Goal: Task Accomplishment & Management: Complete application form

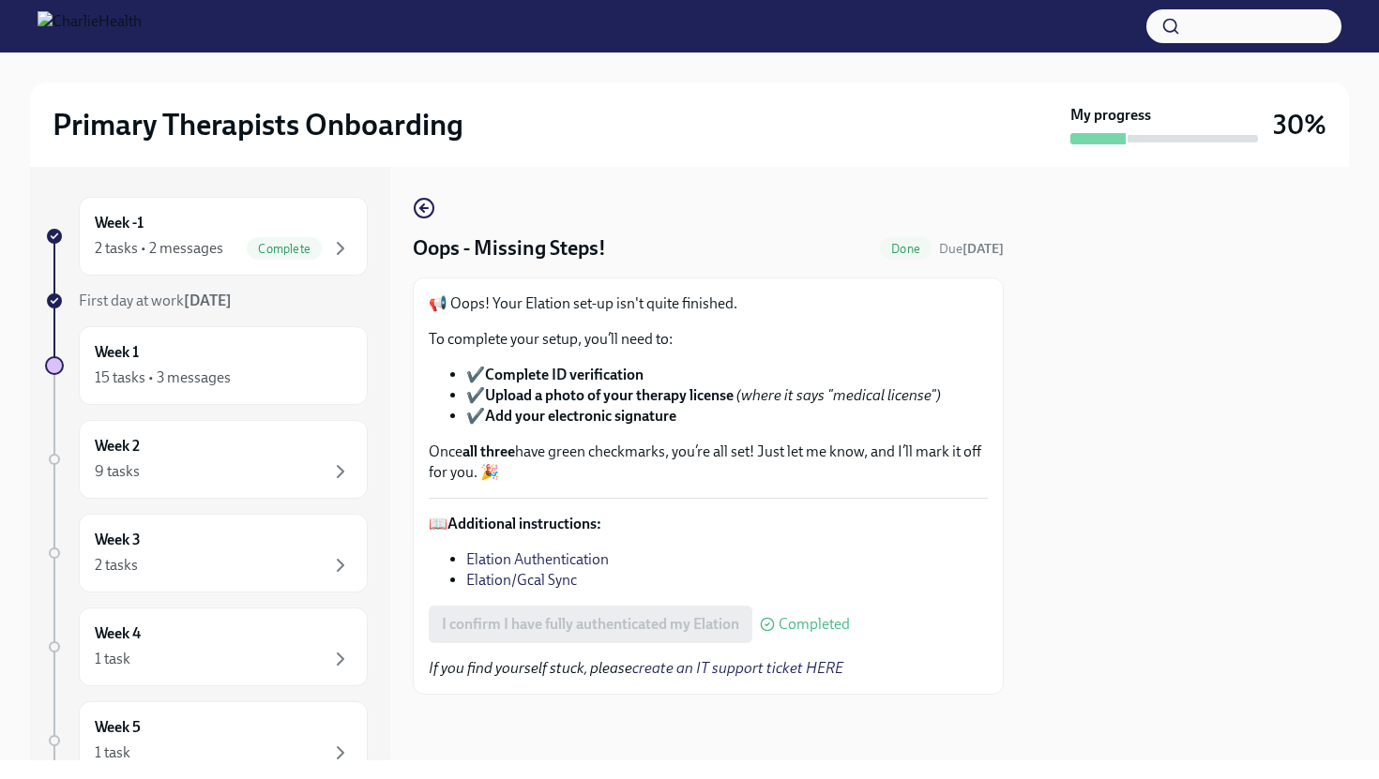
click at [1003, 371] on div "📢 Oops! Your Elation set-up isn't quite finished. To complete your setup, you’l…" at bounding box center [708, 486] width 591 height 417
click at [142, 229] on h6 "Week -1" at bounding box center [119, 223] width 49 height 21
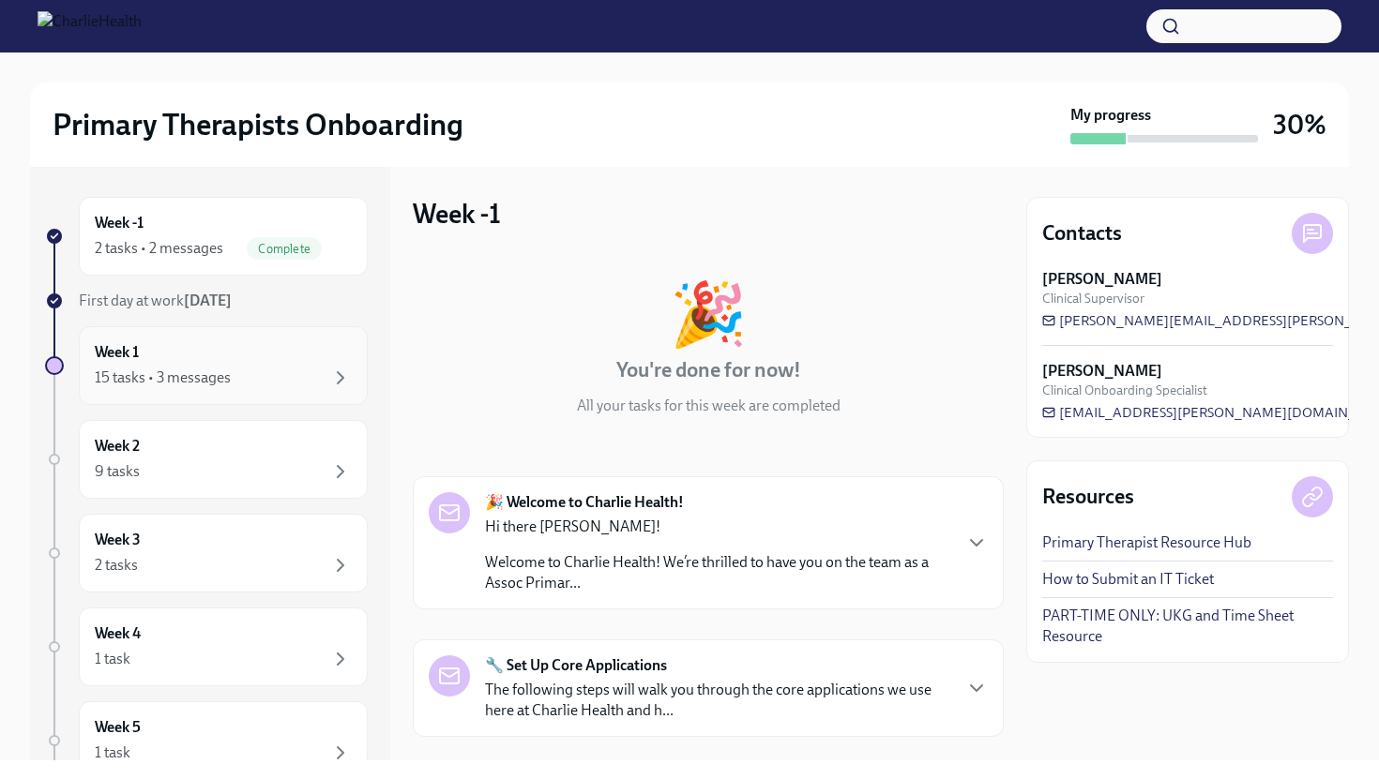
click at [232, 385] on div "15 tasks • 3 messages" at bounding box center [223, 378] width 257 height 23
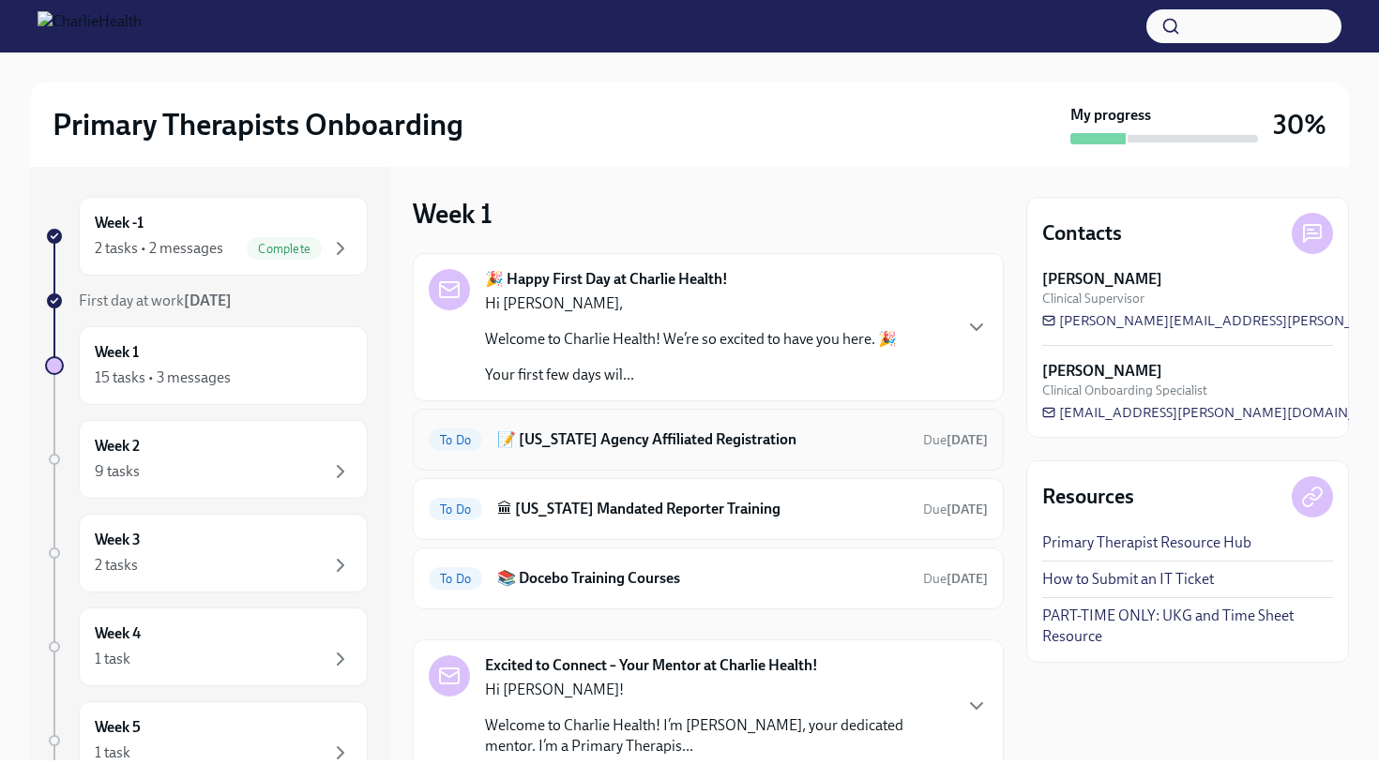
click at [650, 439] on h6 "📝 [US_STATE] Agency Affiliated Registration" at bounding box center [702, 440] width 411 height 21
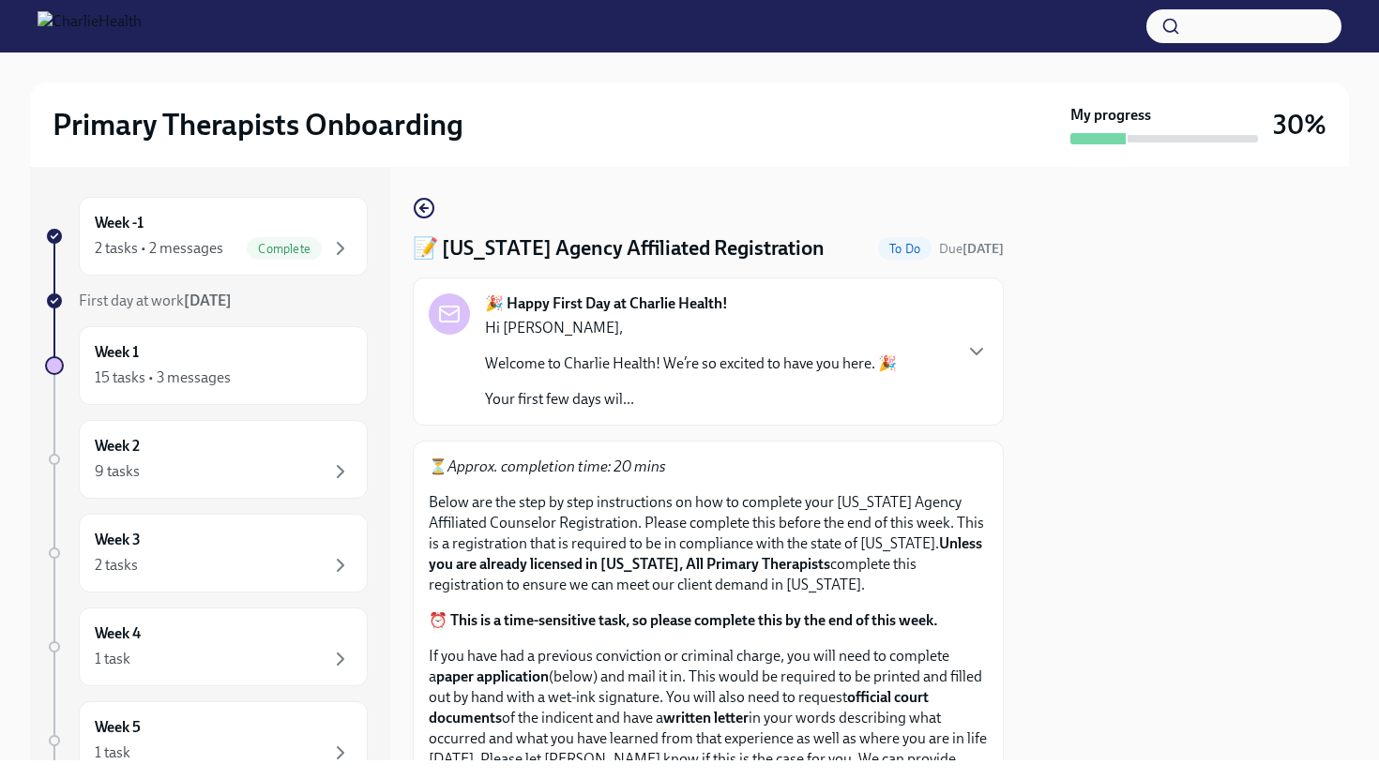
click at [791, 464] on p "⏳ Approx. completion time: 20 mins" at bounding box center [708, 467] width 559 height 21
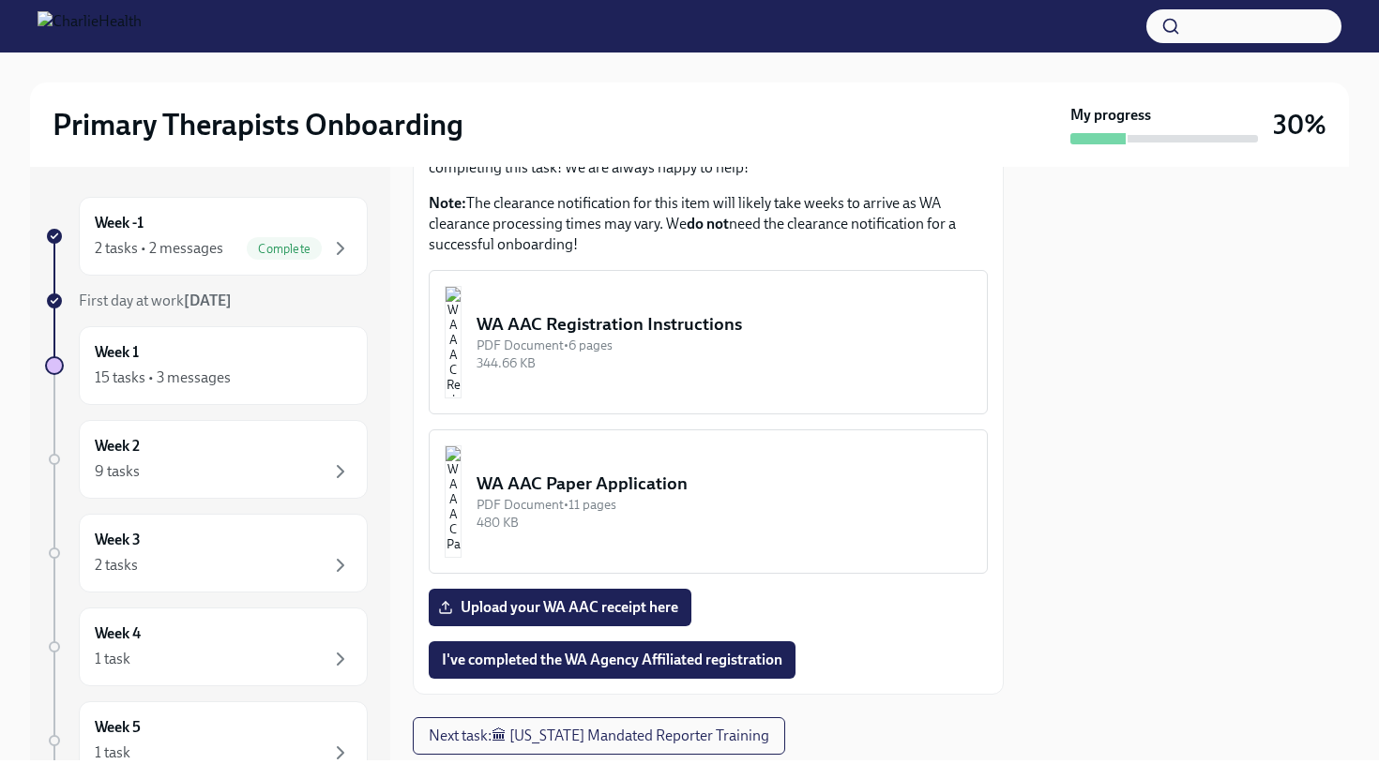
scroll to position [1050, 0]
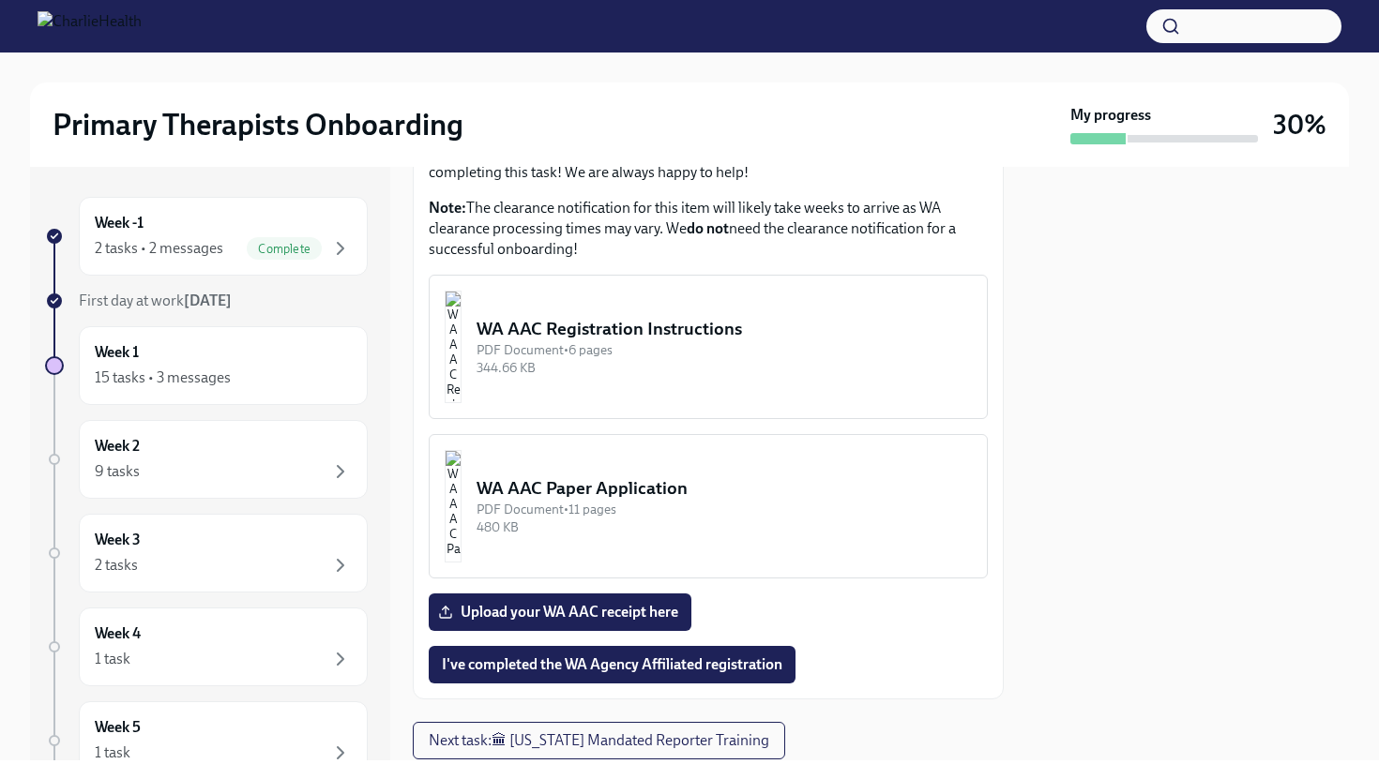
click at [681, 479] on div "WA AAC Paper Application" at bounding box center [723, 488] width 495 height 24
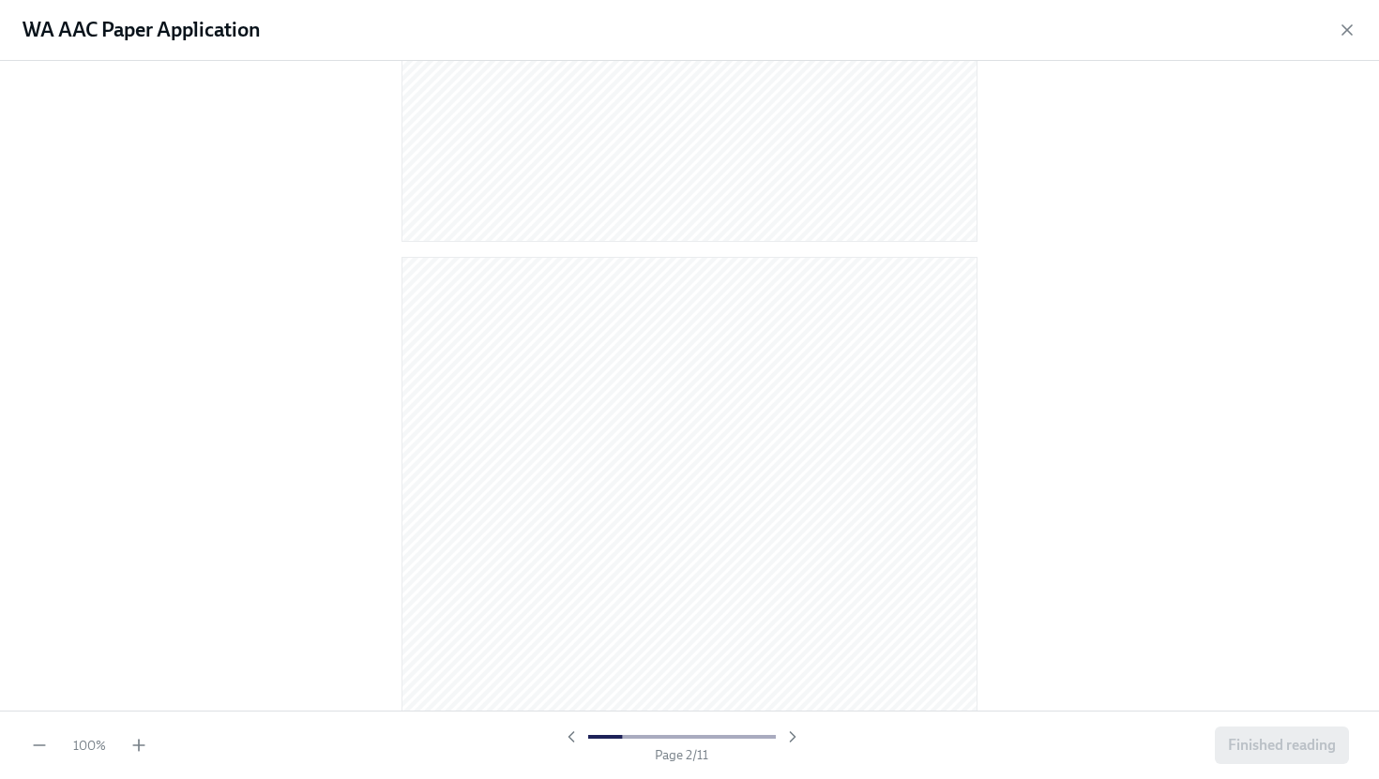
scroll to position [600, 0]
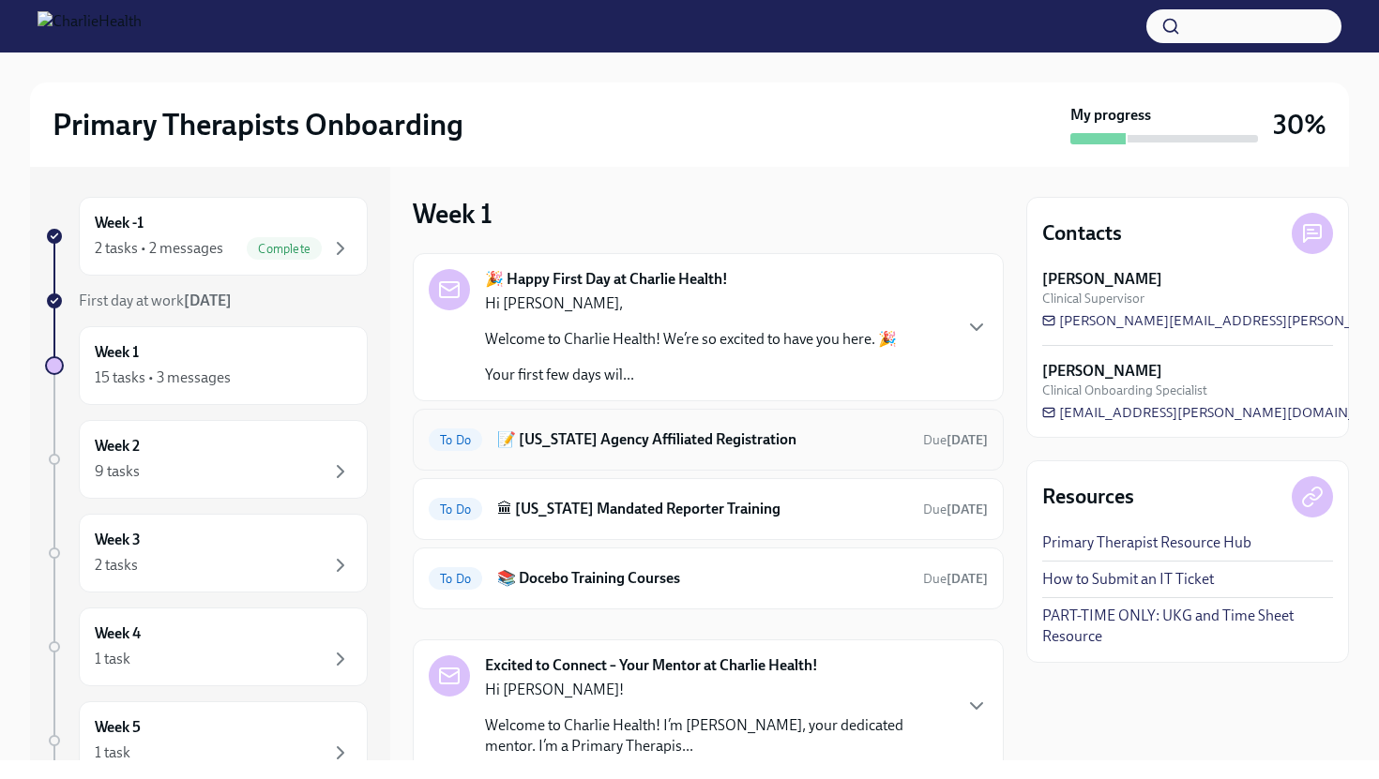
click at [601, 465] on div "To Do 📝 [US_STATE] Agency Affiliated Registration Due [DATE]" at bounding box center [708, 440] width 591 height 62
click at [611, 444] on h6 "📝 [US_STATE] Agency Affiliated Registration" at bounding box center [702, 440] width 411 height 21
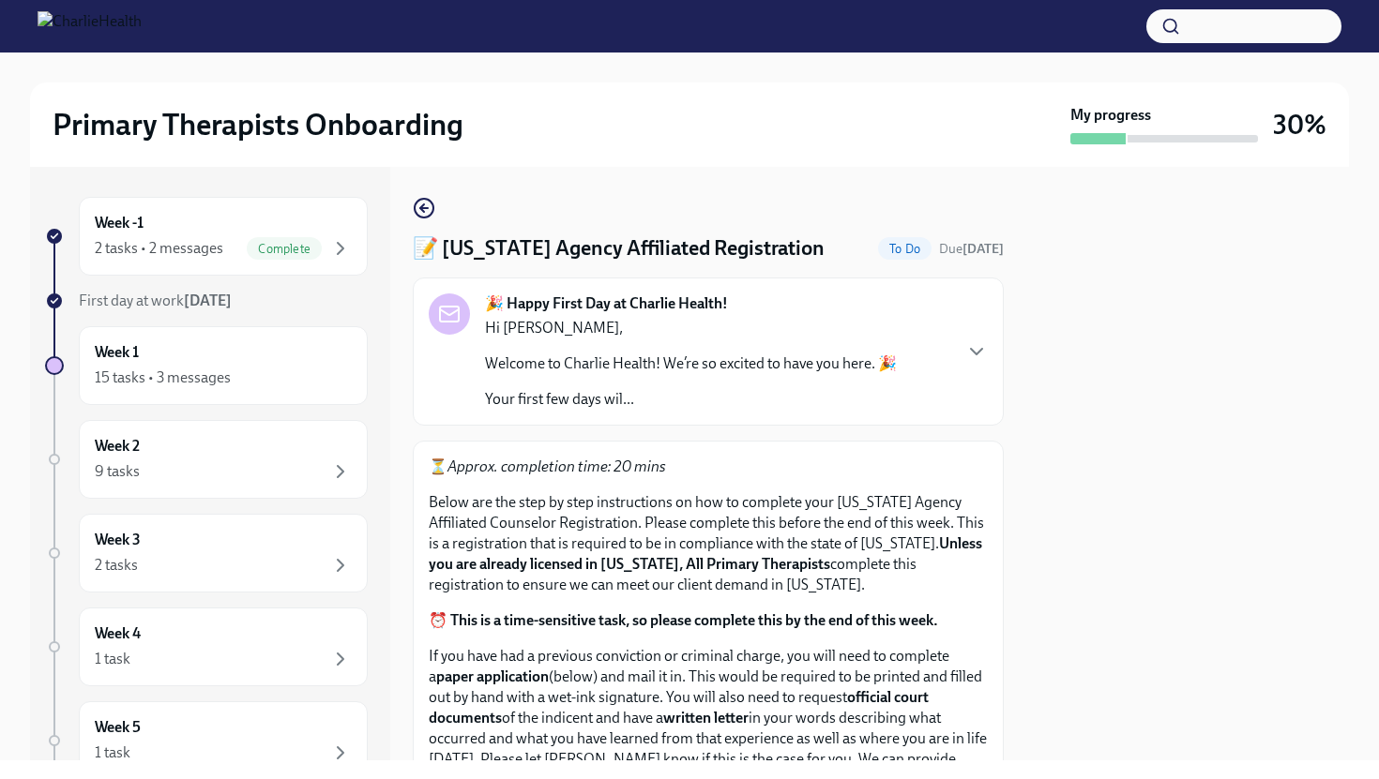
click at [778, 532] on p "Below are the step by step instructions on how to complete your [US_STATE] Agen…" at bounding box center [708, 543] width 559 height 103
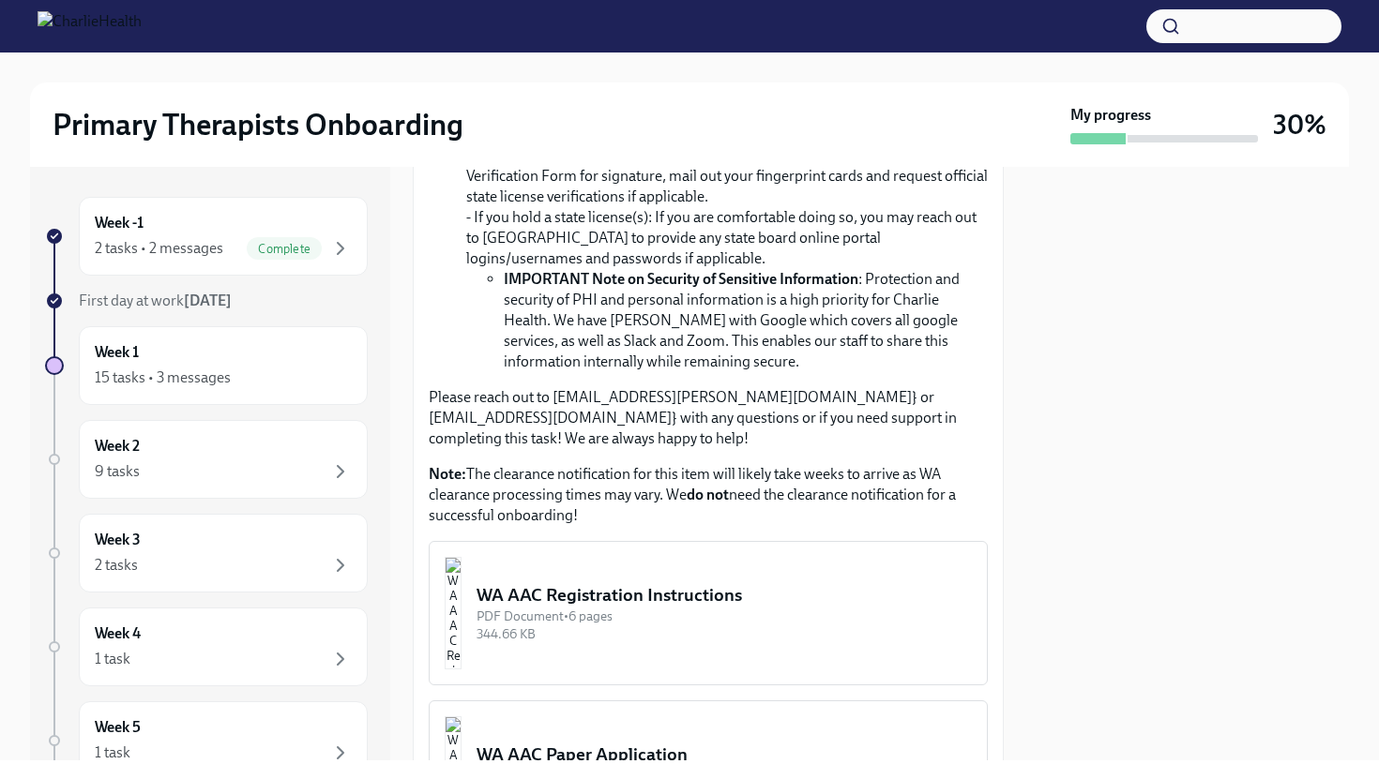
scroll to position [788, 0]
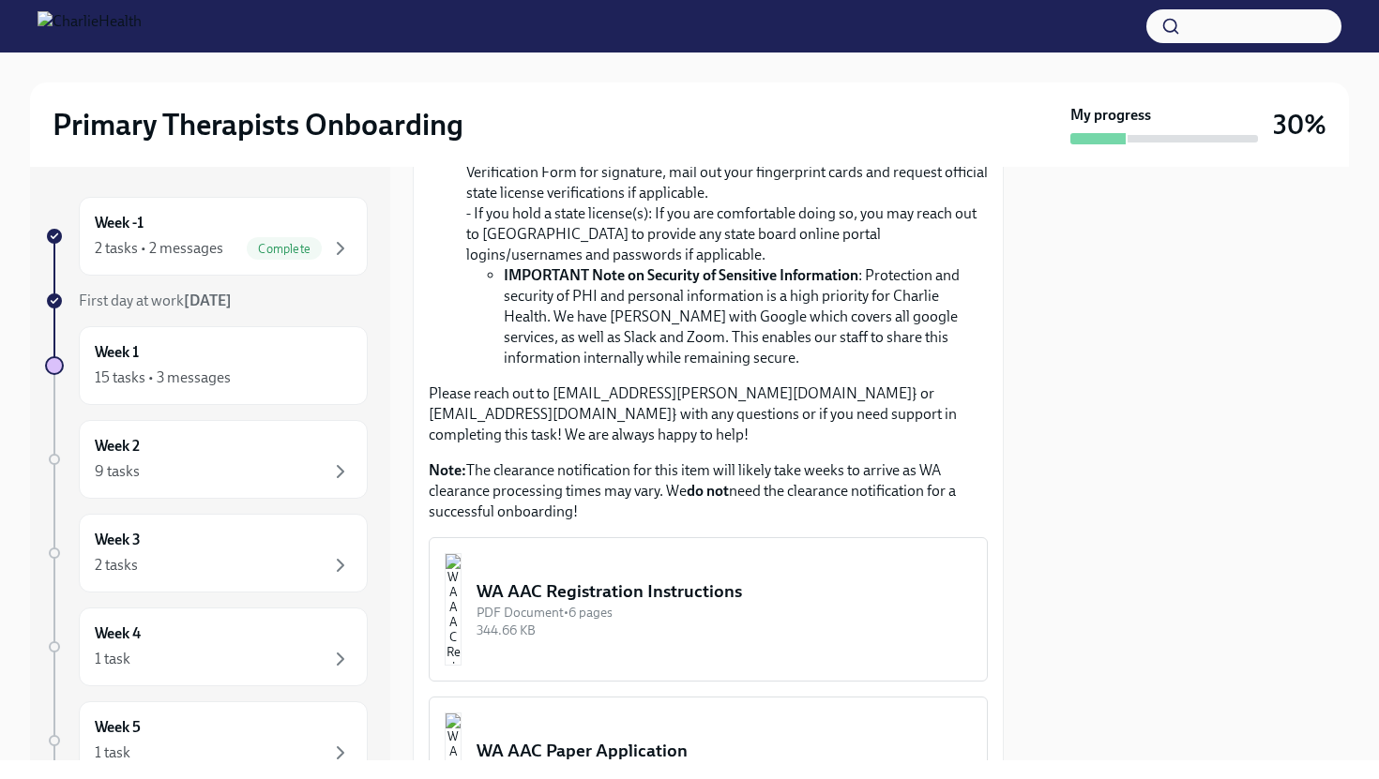
click at [725, 580] on div "WA AAC Registration Instructions" at bounding box center [723, 592] width 495 height 24
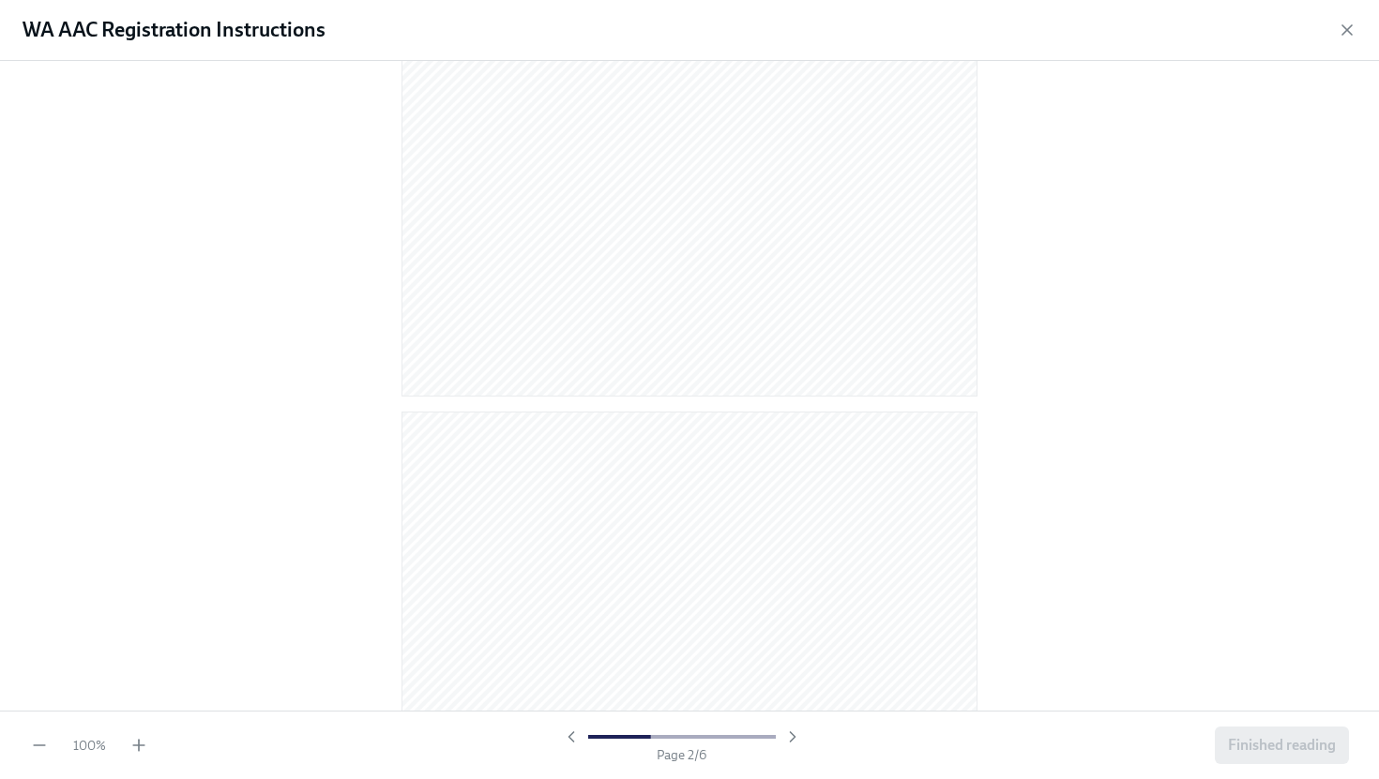
scroll to position [1200, 0]
click at [1029, 228] on div at bounding box center [689, 386] width 1379 height 650
click at [1009, 253] on div at bounding box center [689, 386] width 1379 height 650
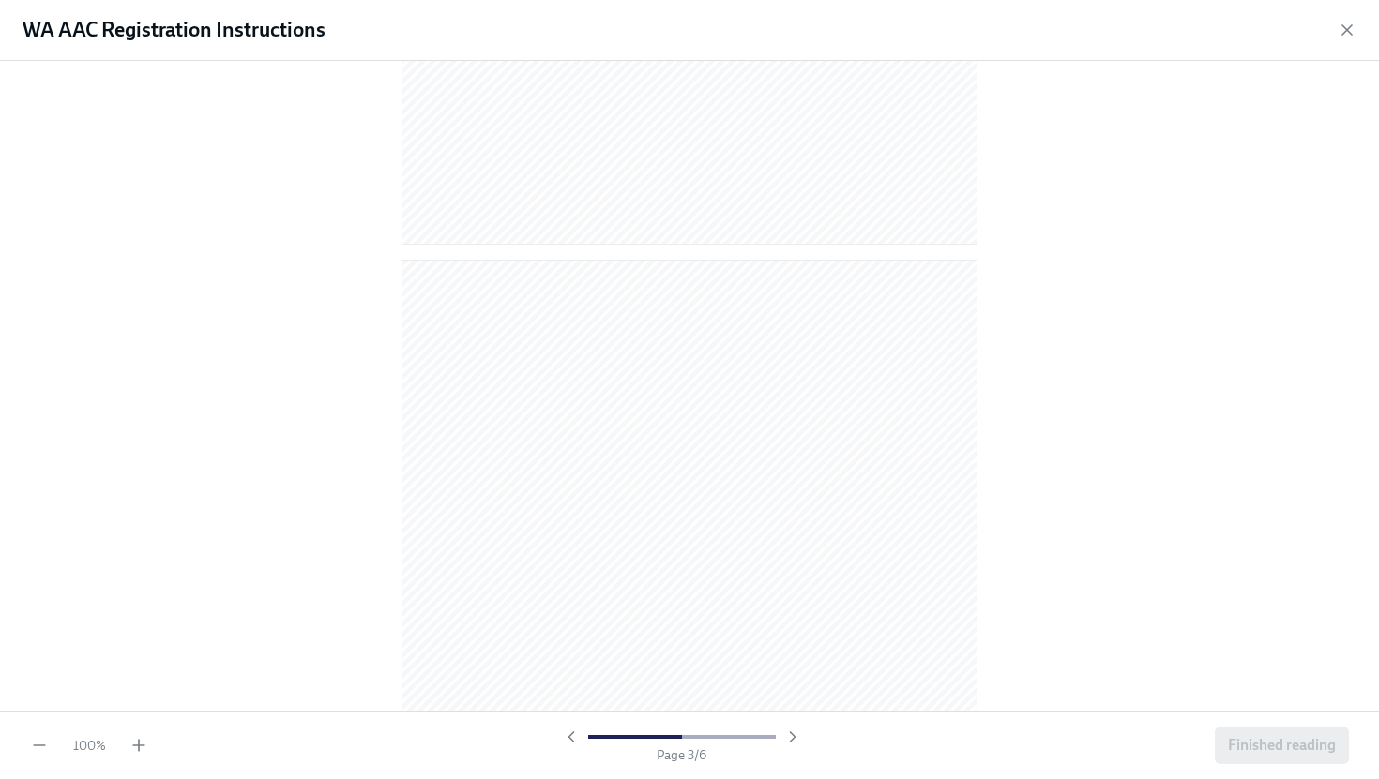
click at [1009, 351] on div at bounding box center [689, 386] width 1379 height 650
click at [998, 342] on div at bounding box center [689, 386] width 1379 height 650
click at [1248, 747] on span "Finished reading" at bounding box center [1282, 745] width 108 height 19
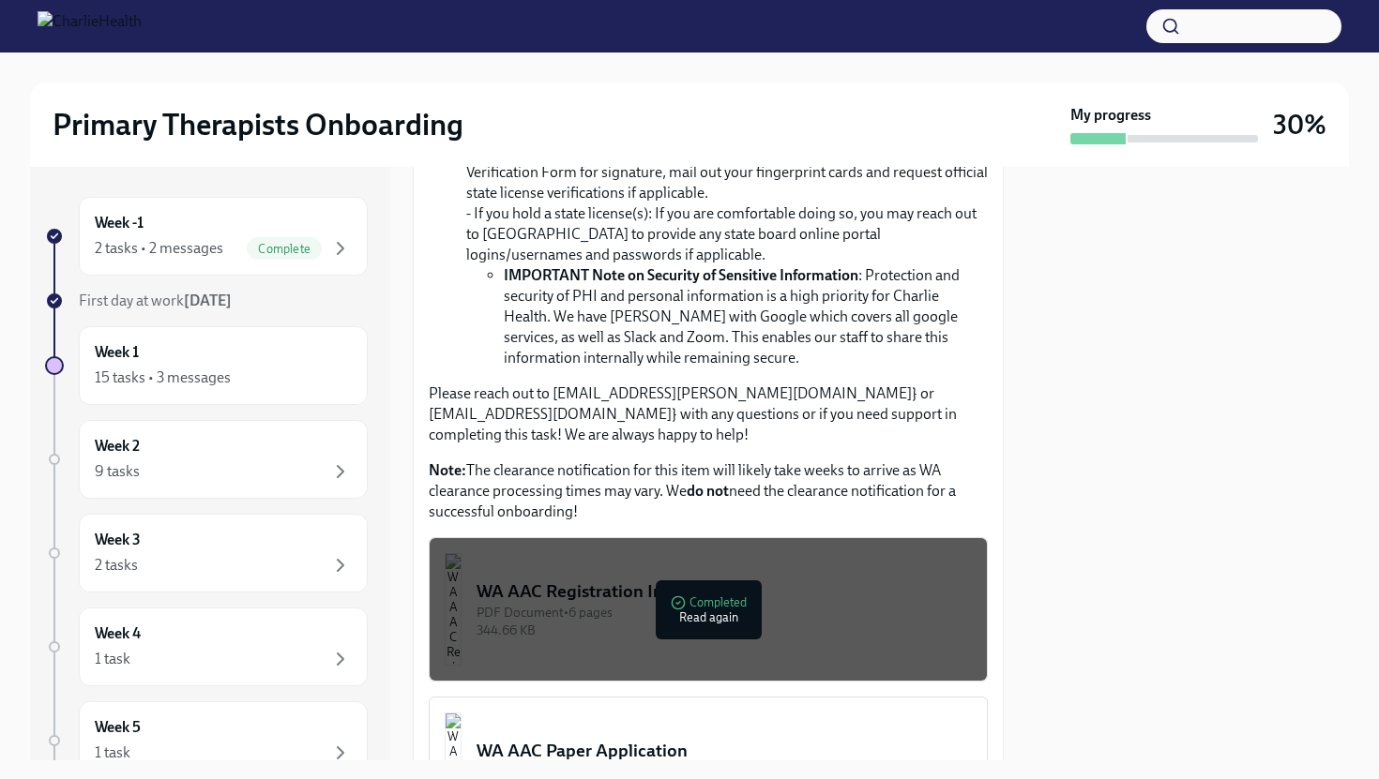
click at [921, 423] on p "Please reach out to [EMAIL_ADDRESS][PERSON_NAME][DOMAIN_NAME]} or [EMAIL_ADDRES…" at bounding box center [708, 415] width 559 height 62
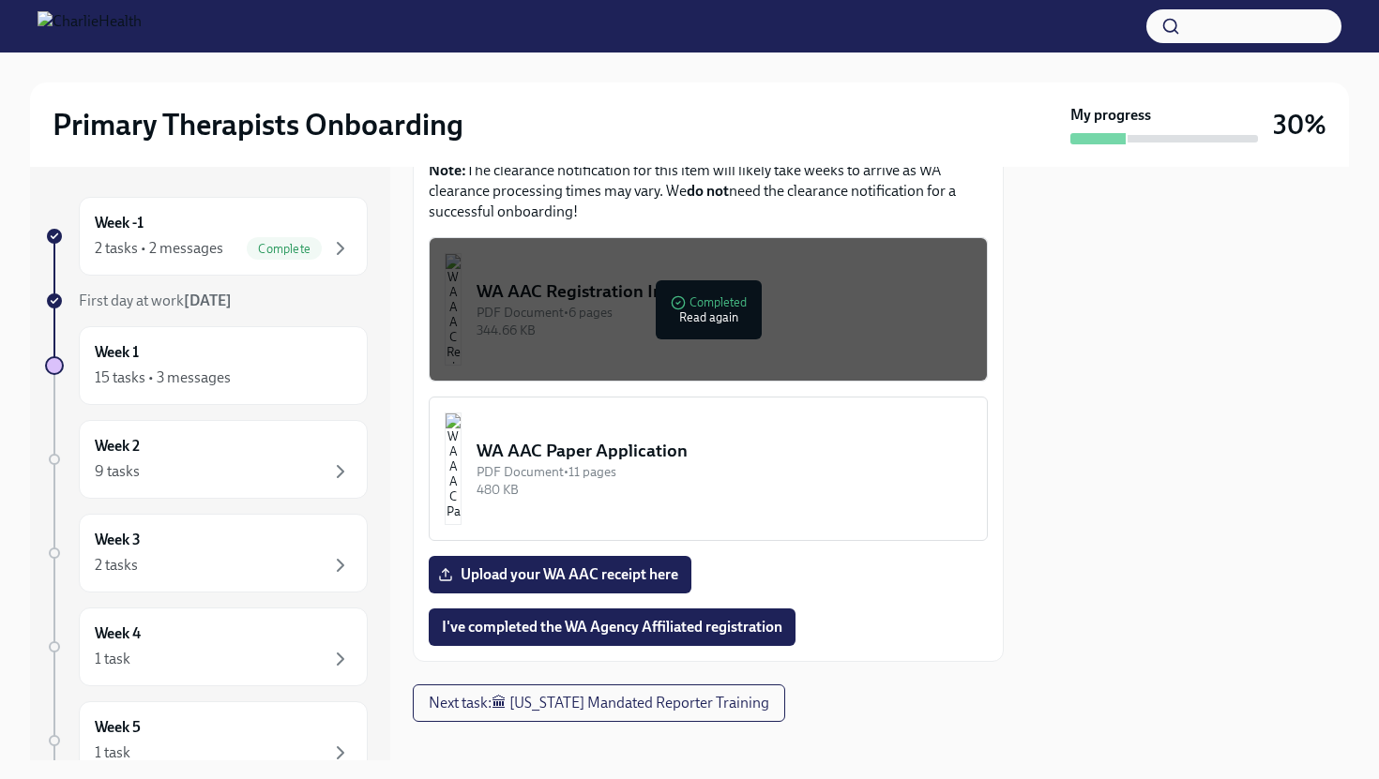
scroll to position [1089, 0]
click at [632, 565] on span "Upload your WA AAC receipt here" at bounding box center [560, 574] width 236 height 19
click at [0, 0] on input "Upload your WA AAC receipt here" at bounding box center [0, 0] width 0 height 0
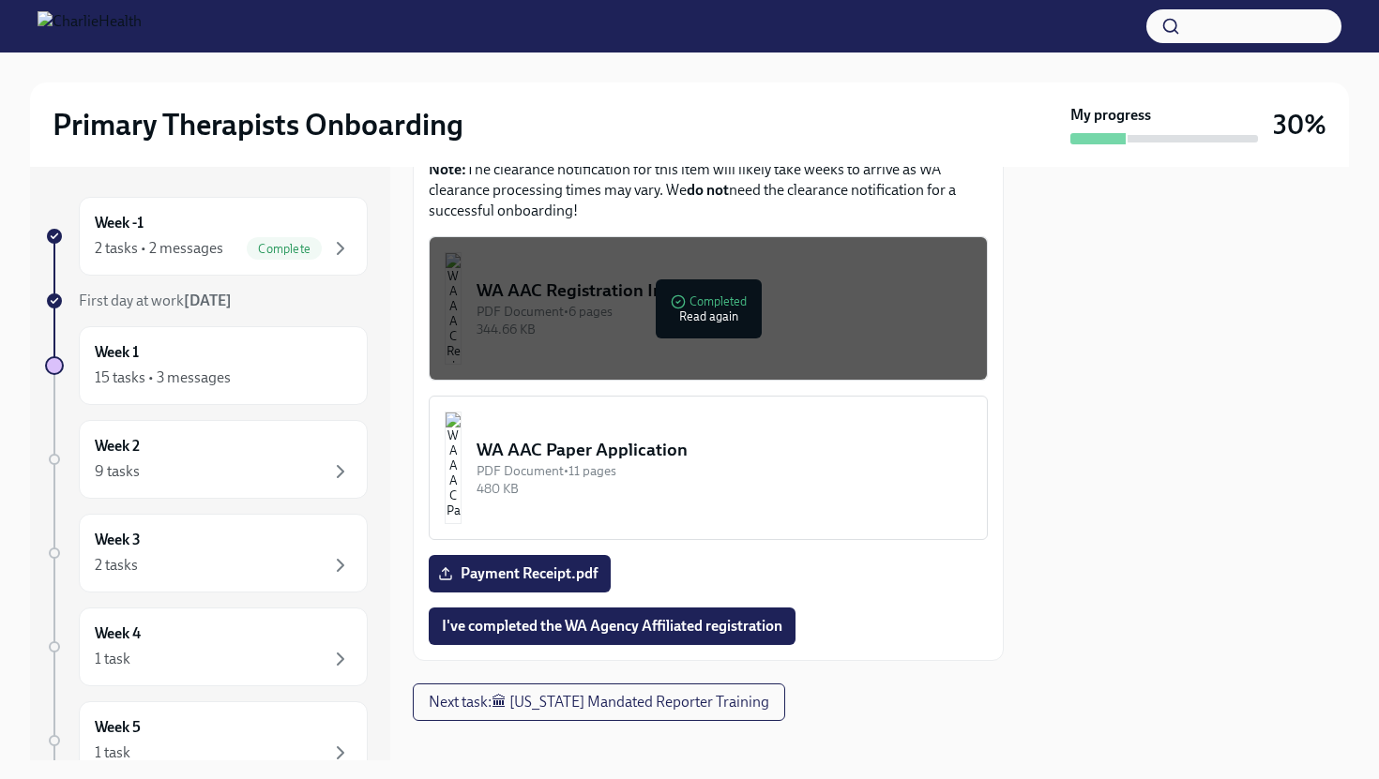
scroll to position [1072, 0]
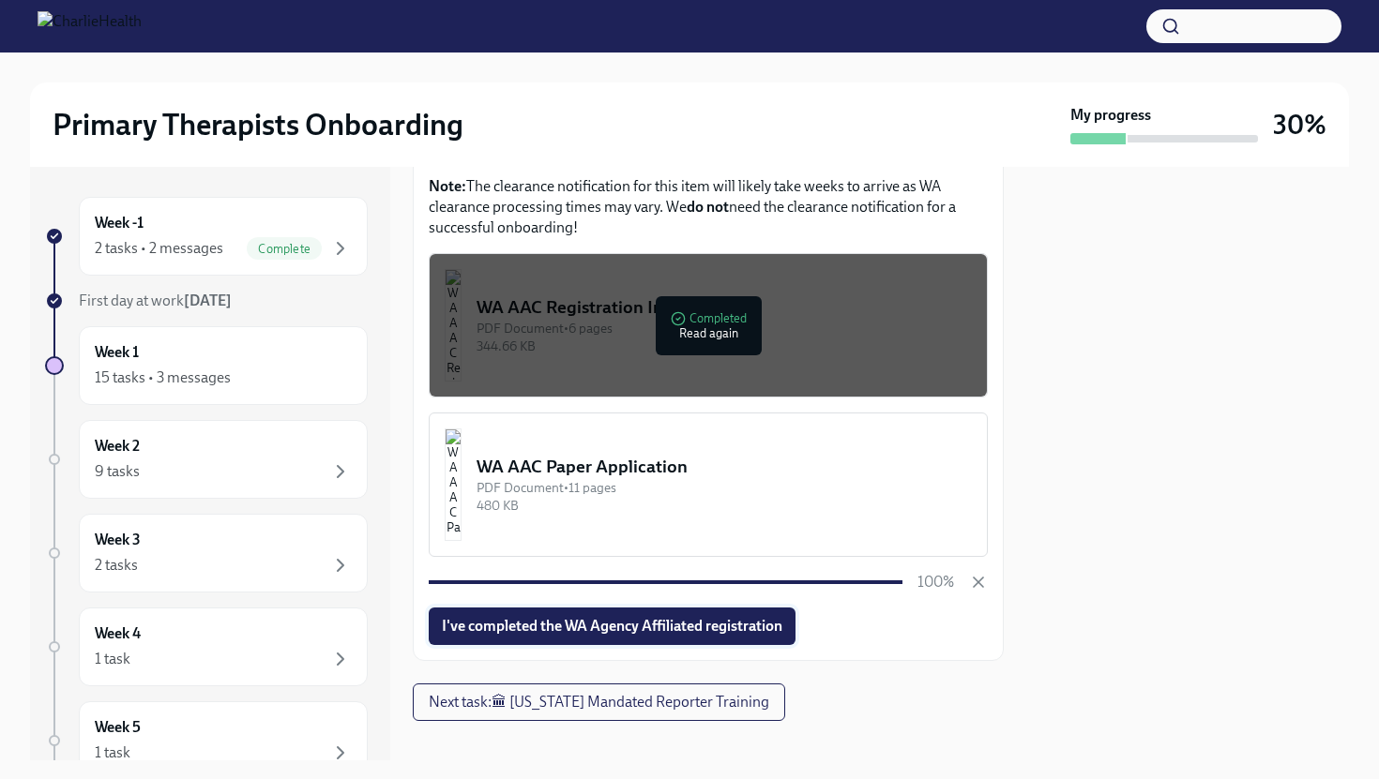
click at [636, 617] on button "I've completed the WA Agency Affiliated registration" at bounding box center [612, 627] width 367 height 38
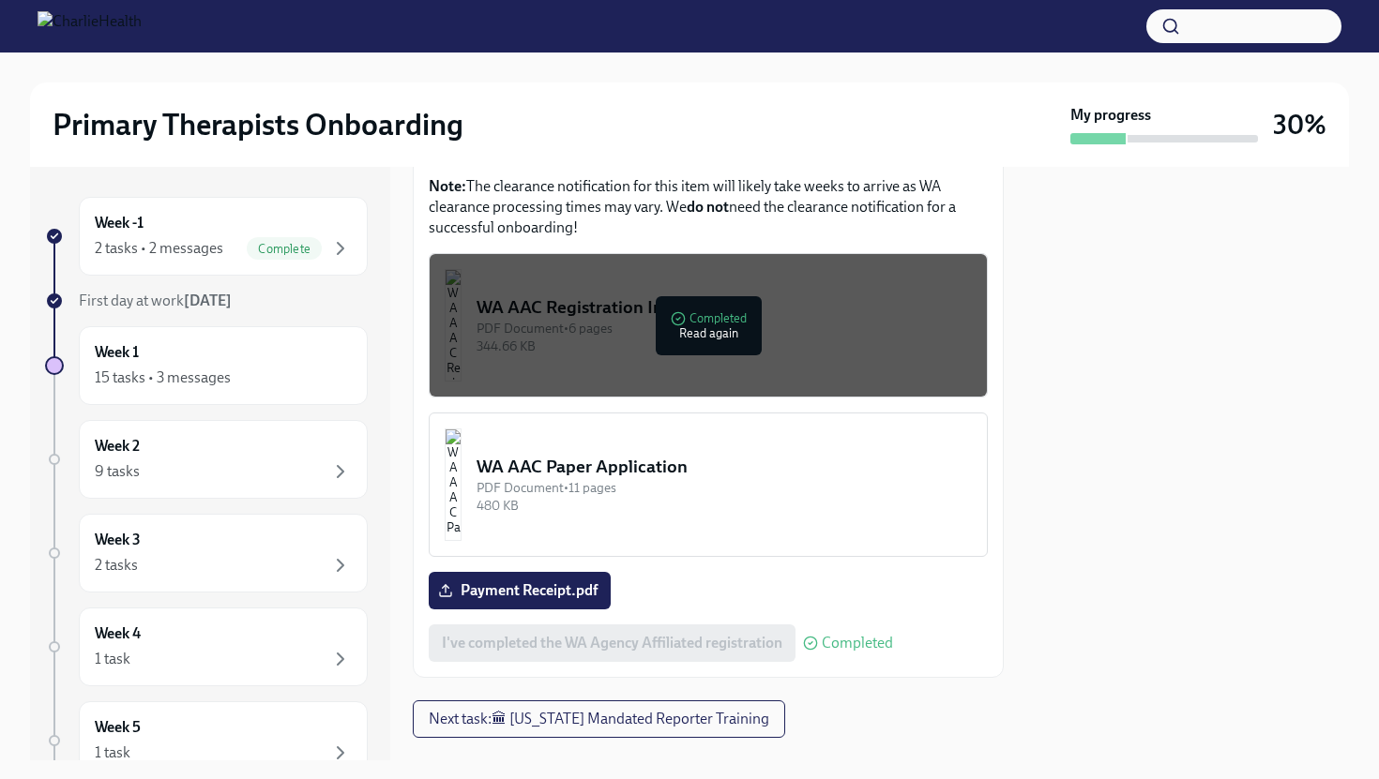
click at [1055, 536] on div at bounding box center [1187, 464] width 323 height 594
click at [190, 363] on div "Week 1 15 tasks • 3 messages" at bounding box center [223, 365] width 257 height 47
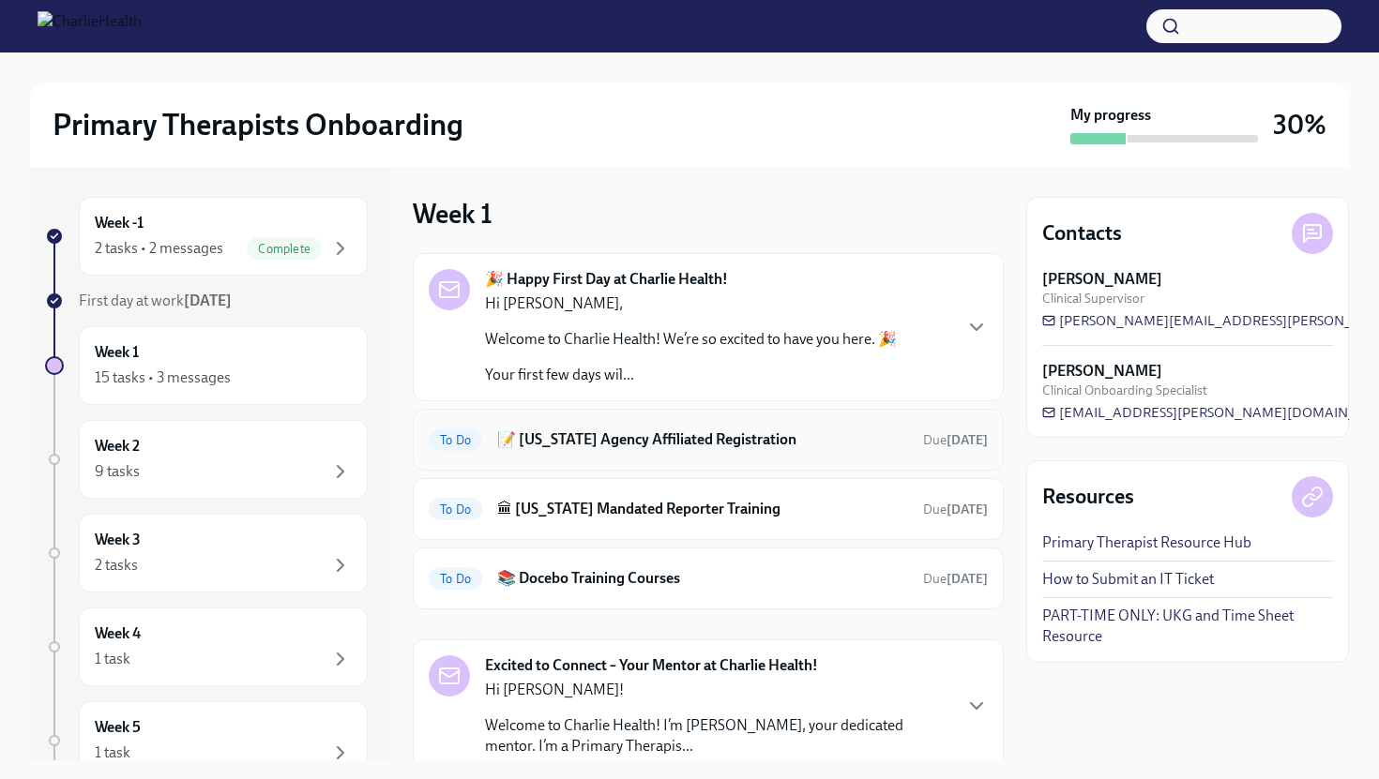
click at [632, 445] on h6 "📝 [US_STATE] Agency Affiliated Registration" at bounding box center [702, 440] width 411 height 21
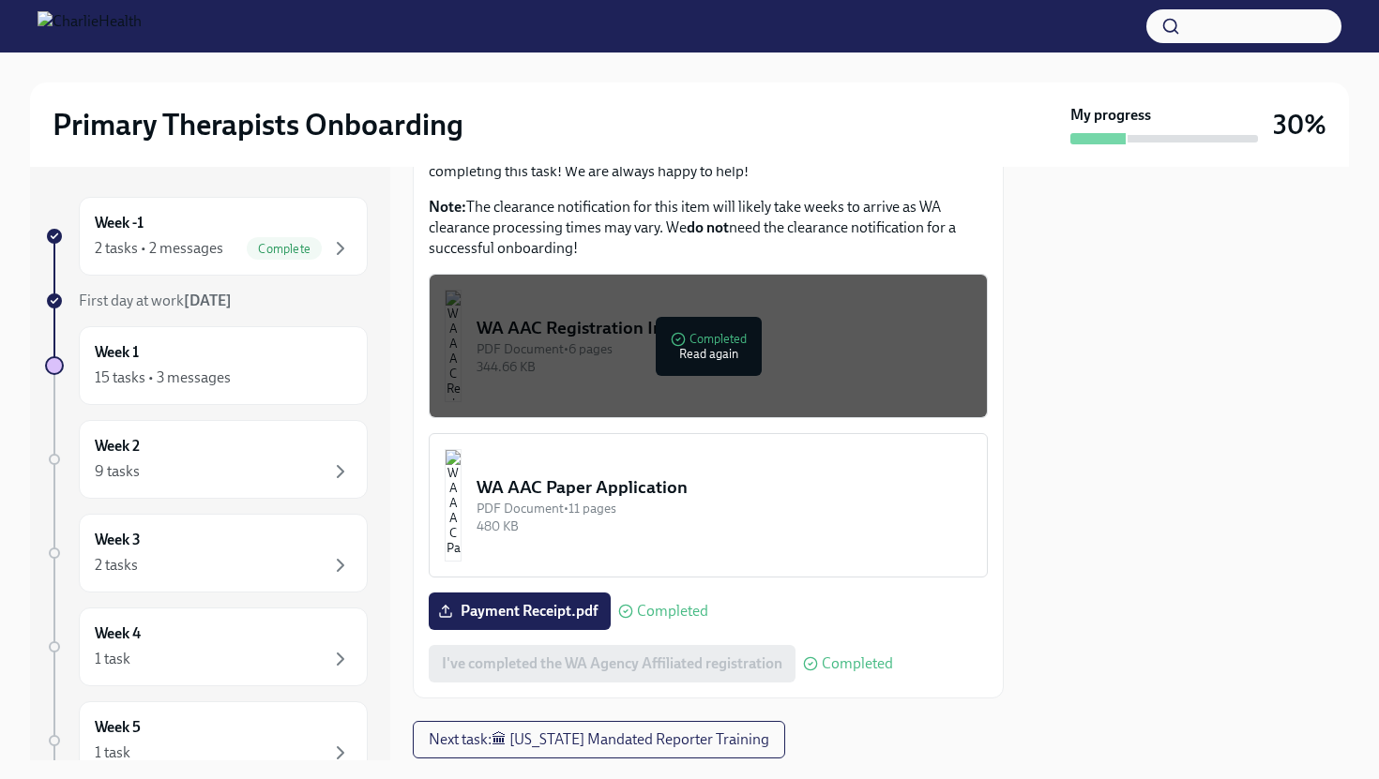
scroll to position [1089, 0]
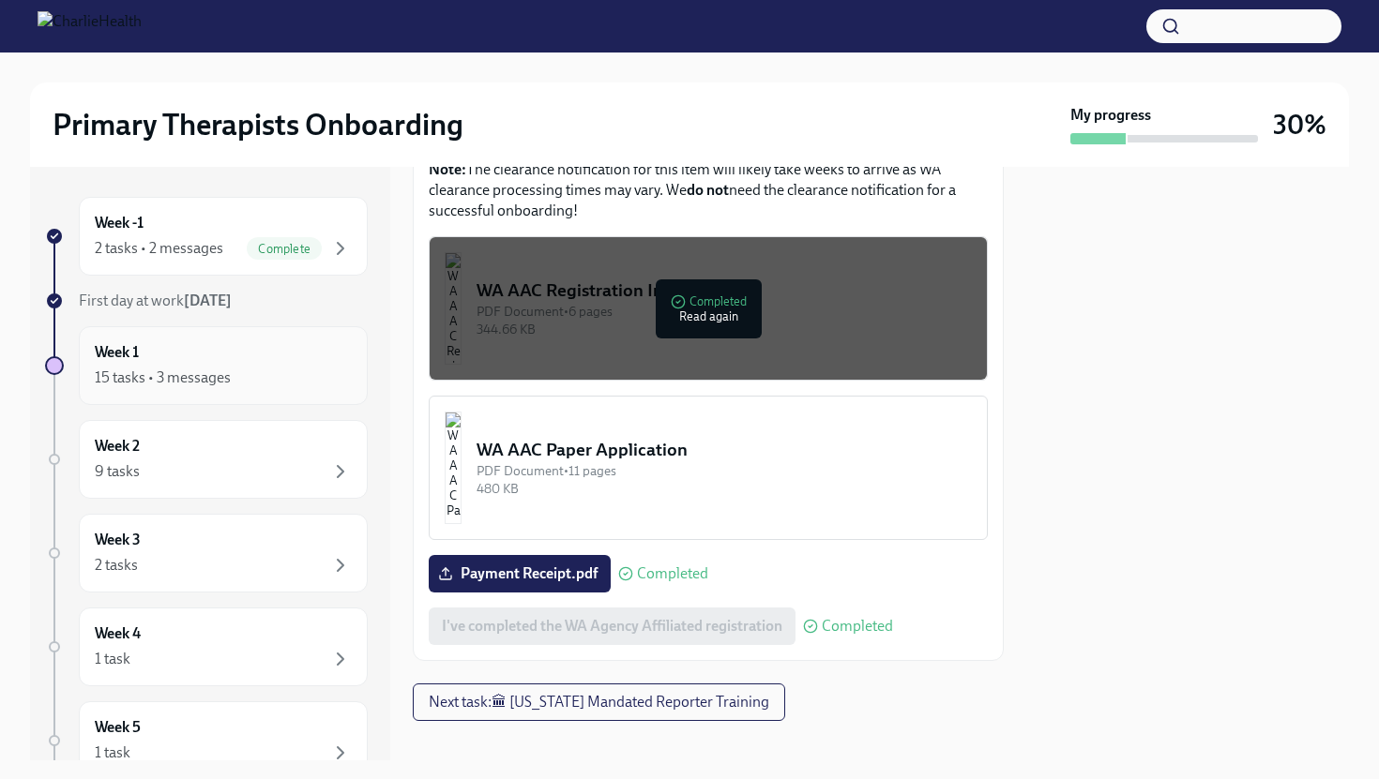
click at [352, 341] on div "Week 1 15 tasks • 3 messages" at bounding box center [223, 365] width 289 height 79
